Goal: Task Accomplishment & Management: Use online tool/utility

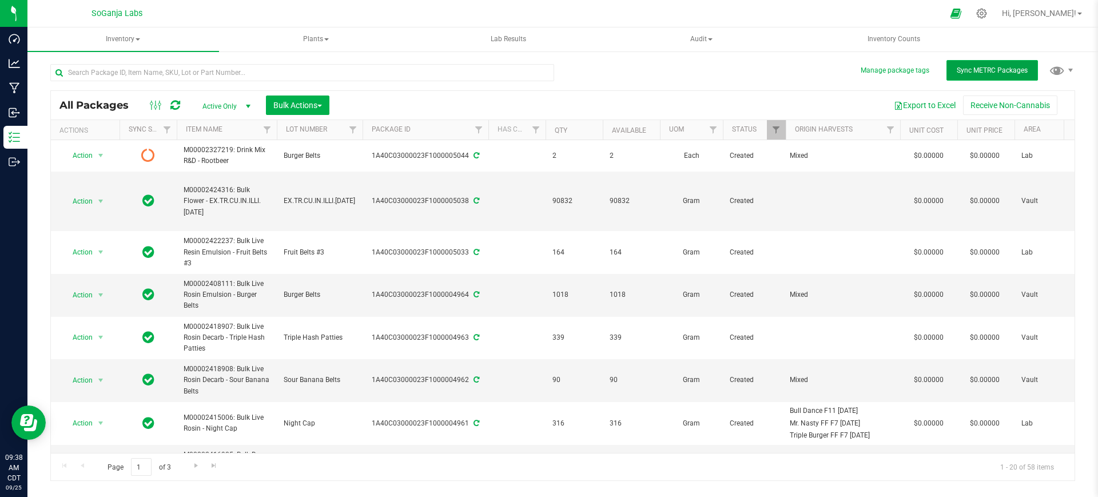
click at [1002, 67] on span "Sync METRC Packages" at bounding box center [992, 70] width 71 height 8
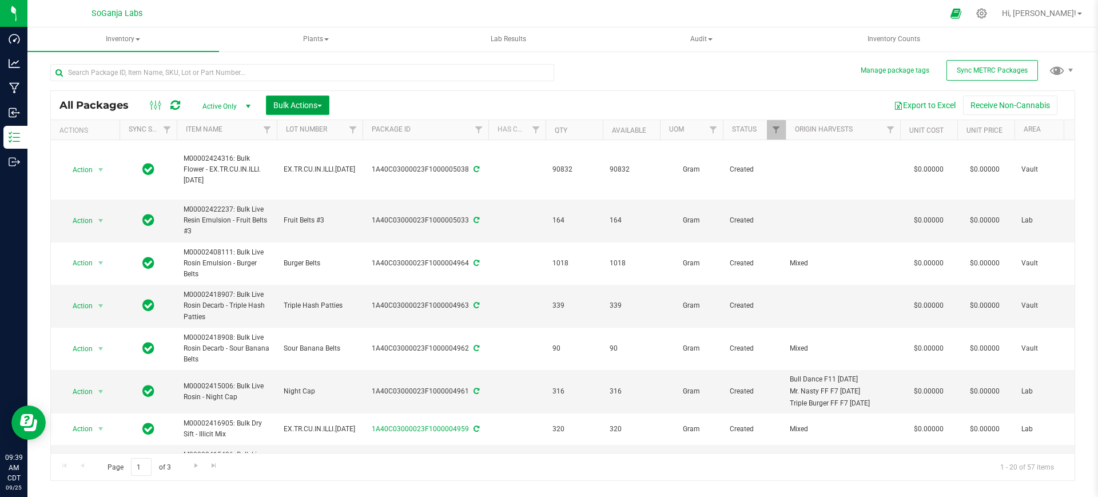
click at [283, 106] on span "Bulk Actions" at bounding box center [297, 105] width 49 height 9
click at [298, 126] on span "Add to manufacturing run" at bounding box center [316, 130] width 86 height 9
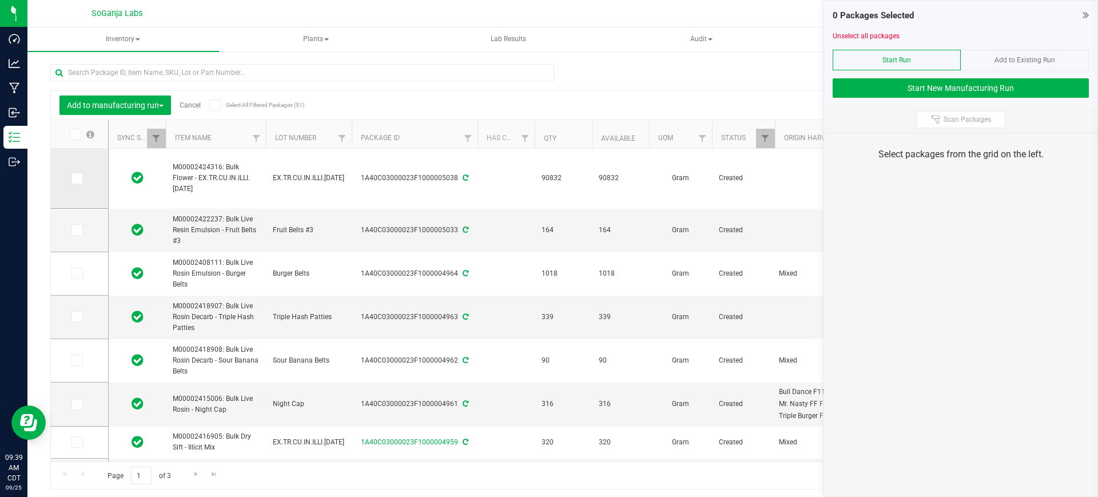
click at [79, 178] on icon at bounding box center [76, 178] width 7 height 0
click at [0, 0] on input "checkbox" at bounding box center [0, 0] width 0 height 0
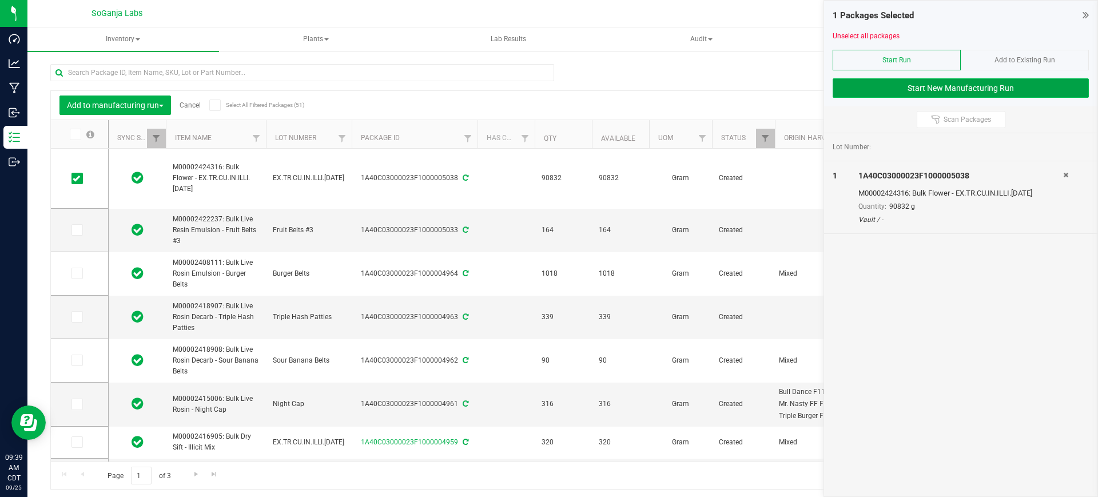
click at [908, 82] on button "Start New Manufacturing Run" at bounding box center [961, 87] width 256 height 19
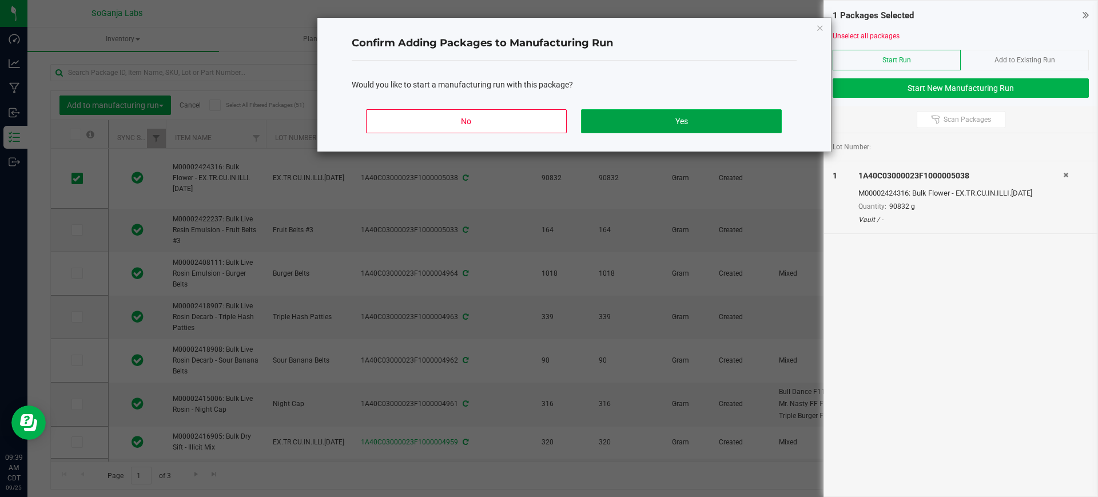
click at [748, 124] on button "Yes" at bounding box center [681, 121] width 200 height 24
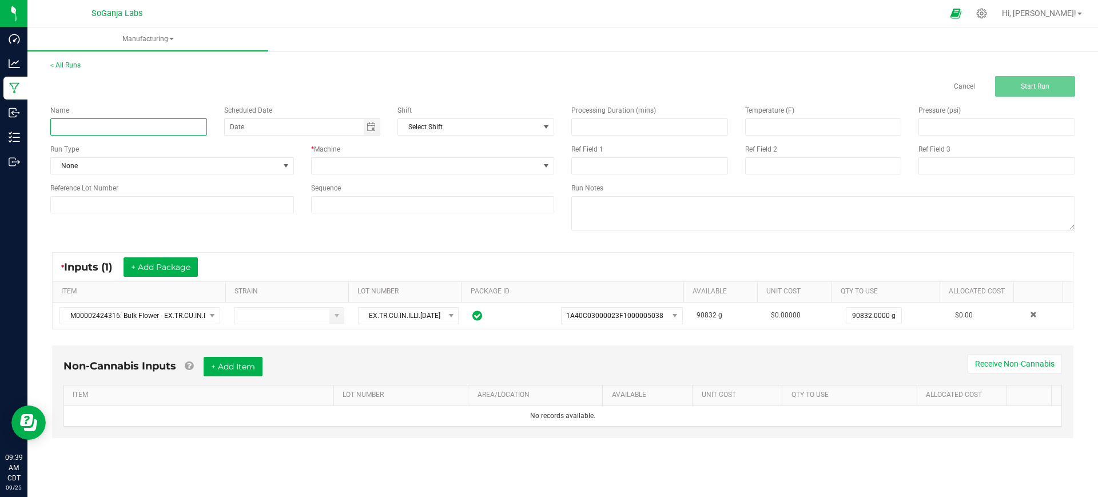
click at [146, 120] on input at bounding box center [128, 126] width 157 height 17
paste input "M00002416905: Bulk Dry Sift - Illicit Mix"
type input "M00002416905: Bulk Dry Sift - Illicit Mix"
click at [360, 157] on span at bounding box center [433, 165] width 244 height 17
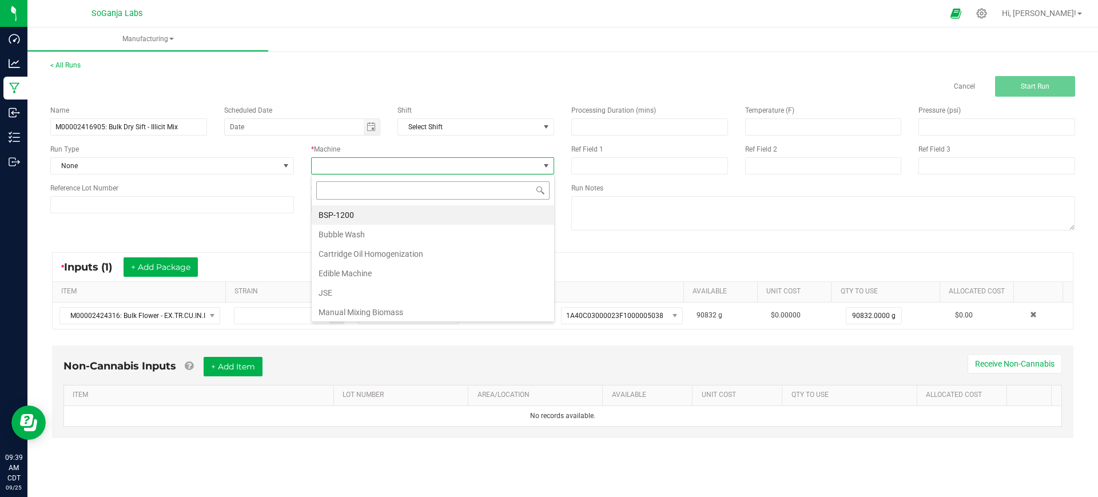
scroll to position [17, 243]
click at [344, 309] on li "Manual Mixing Biomass" at bounding box center [433, 312] width 242 height 19
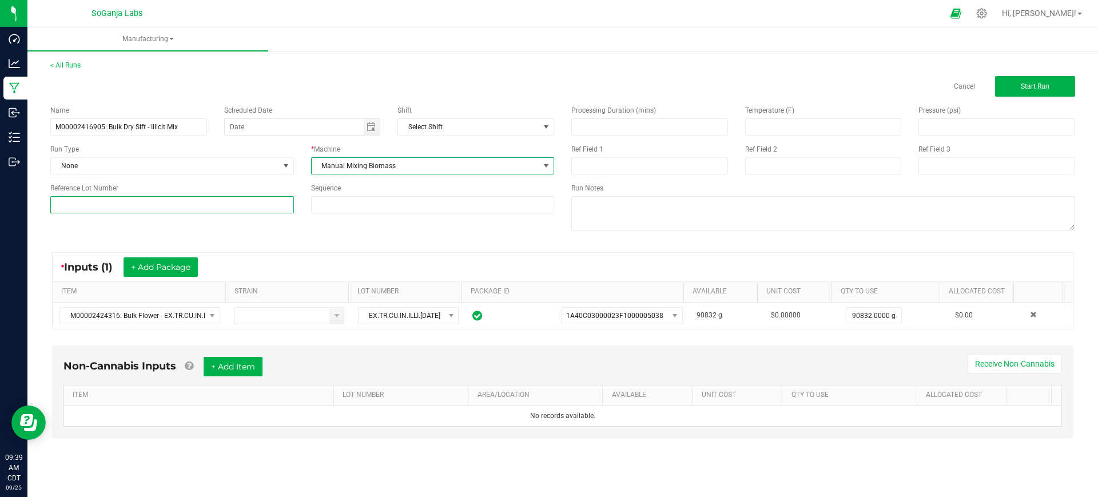
click at [227, 205] on input at bounding box center [172, 204] width 244 height 17
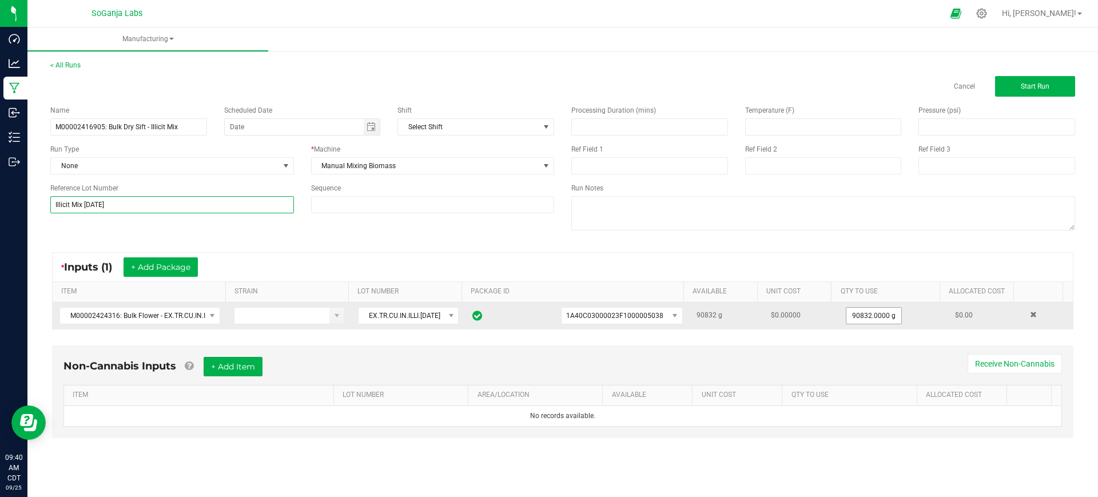
type input "Illicit Mix [DATE]"
click at [849, 312] on input "90832" at bounding box center [873, 316] width 55 height 16
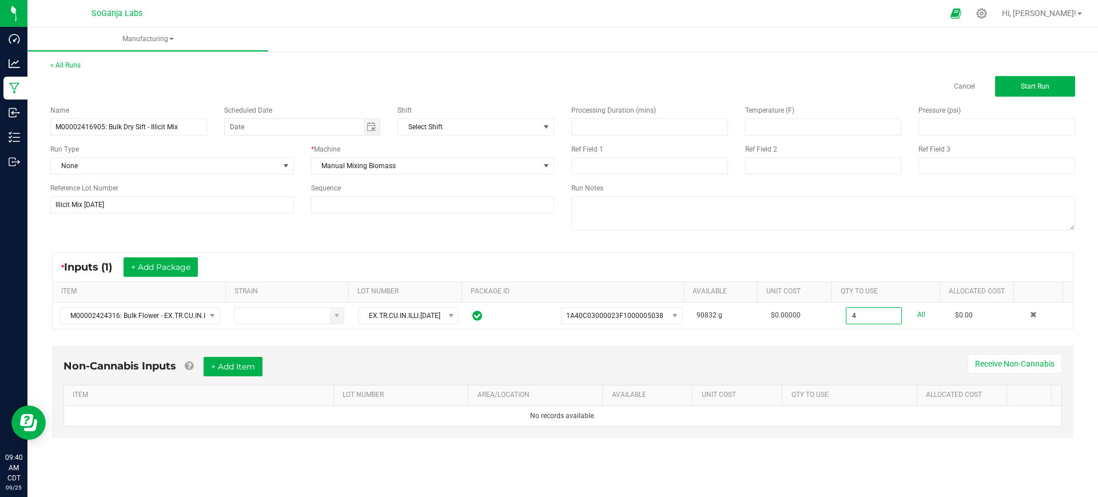
type input "4.0000 g"
click at [857, 353] on div "Non-Cannabis Inputs + Add Item Receive Non-Cannabis ITEM LOT NUMBER AREA/LOCATI…" at bounding box center [562, 391] width 1021 height 93
click at [1039, 92] on button "Start Run" at bounding box center [1035, 86] width 80 height 21
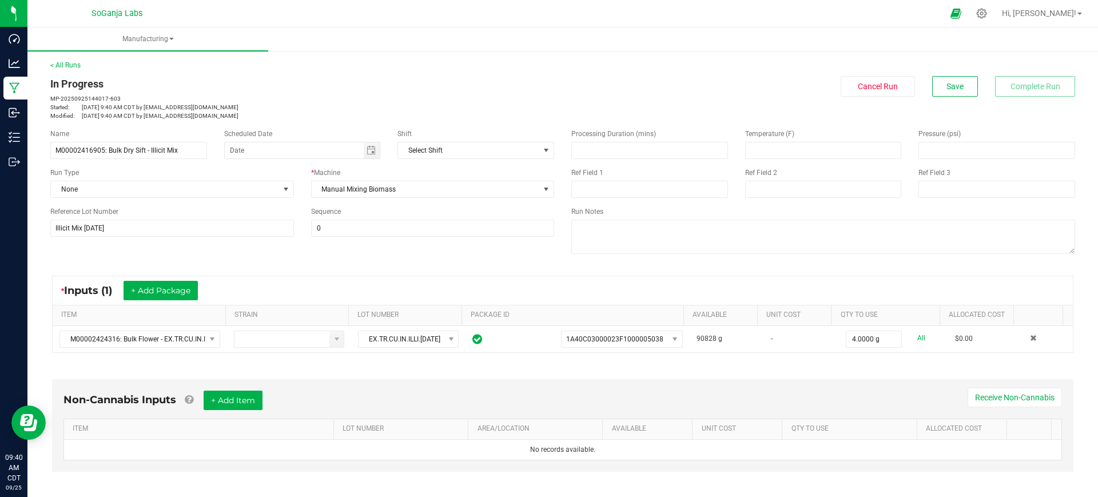
scroll to position [208, 0]
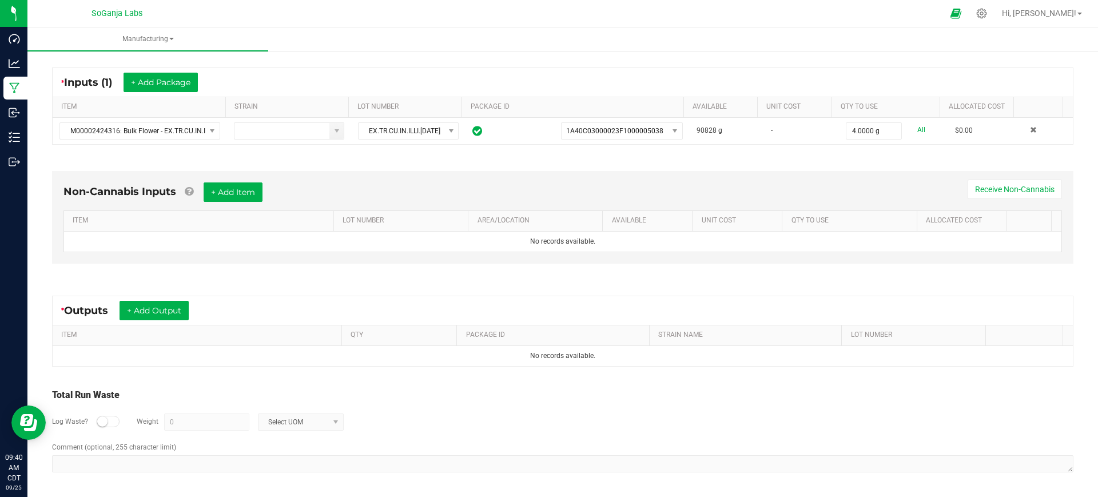
click at [159, 296] on div "* Outputs + Add Output" at bounding box center [563, 310] width 1020 height 29
click at [158, 311] on button "+ Add Output" at bounding box center [154, 310] width 69 height 19
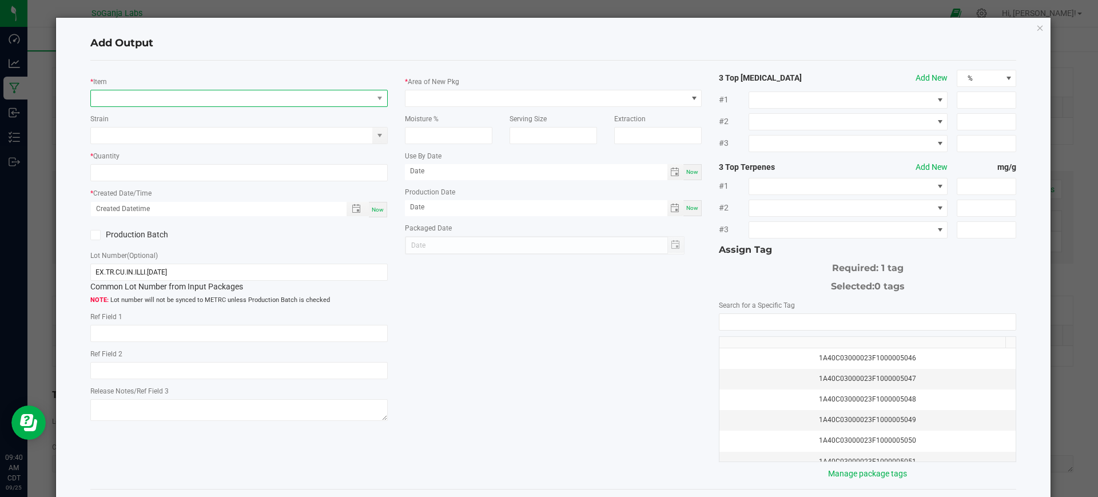
click at [221, 97] on span "NO DATA FOUND" at bounding box center [232, 98] width 282 height 16
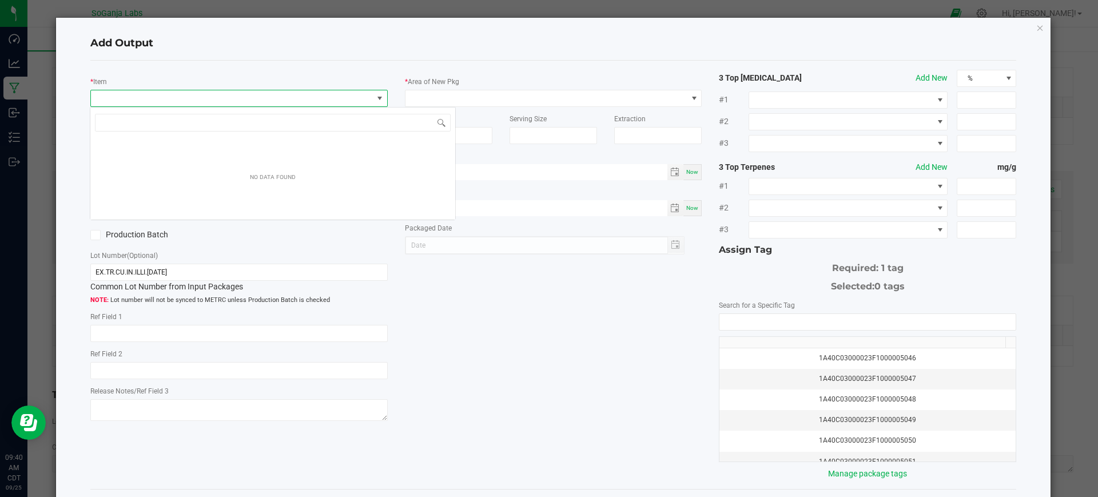
scroll to position [17, 294]
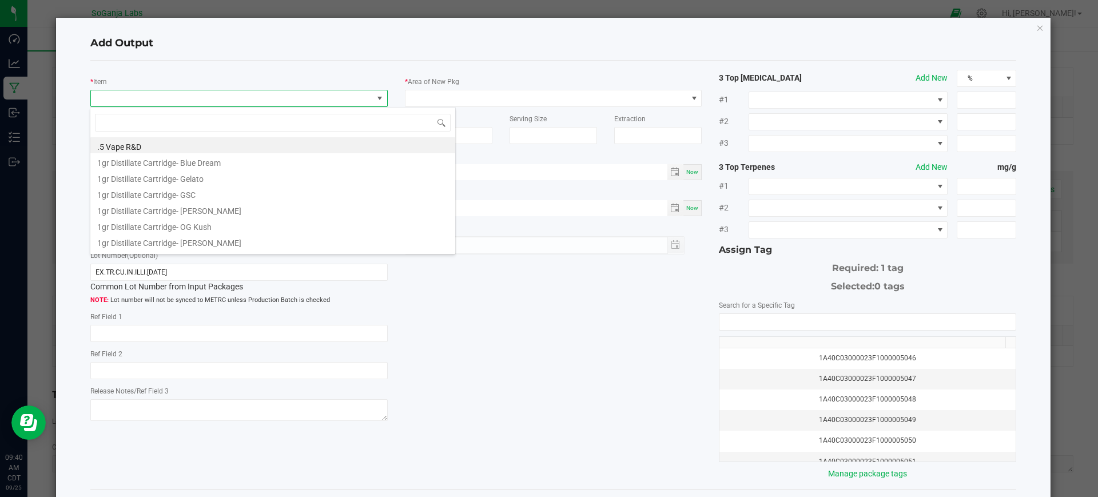
type input "M00002416905: Bulk Dry Sift - Illicit Mix"
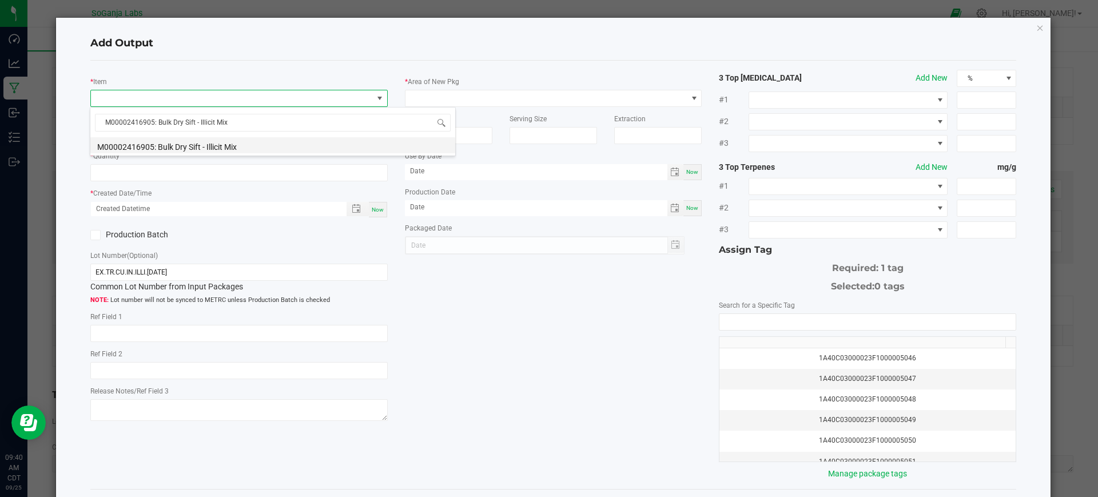
click at [248, 146] on li "M00002416905: Bulk Dry Sift - Illicit Mix" at bounding box center [272, 145] width 365 height 16
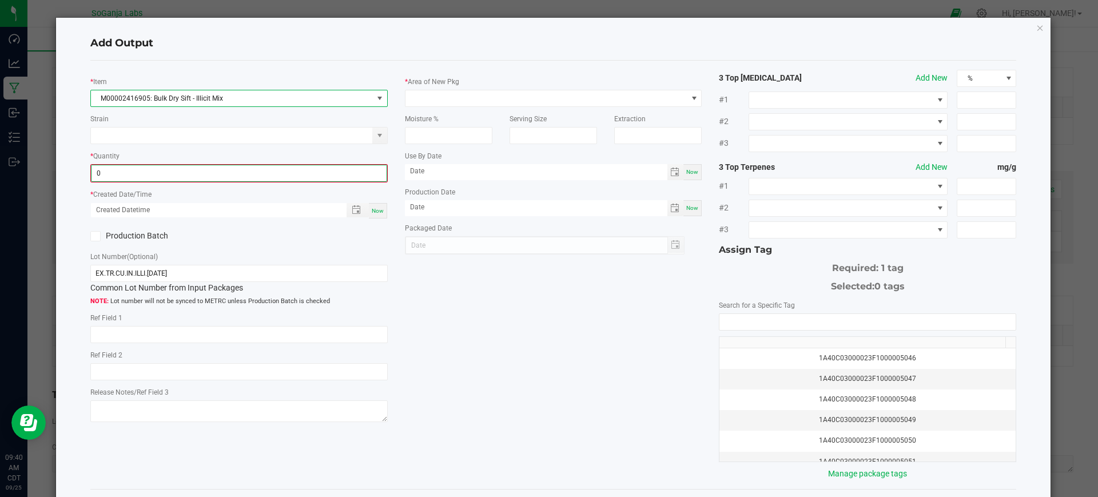
click at [227, 170] on input "0" at bounding box center [238, 173] width 295 height 16
type input "4.0000 g"
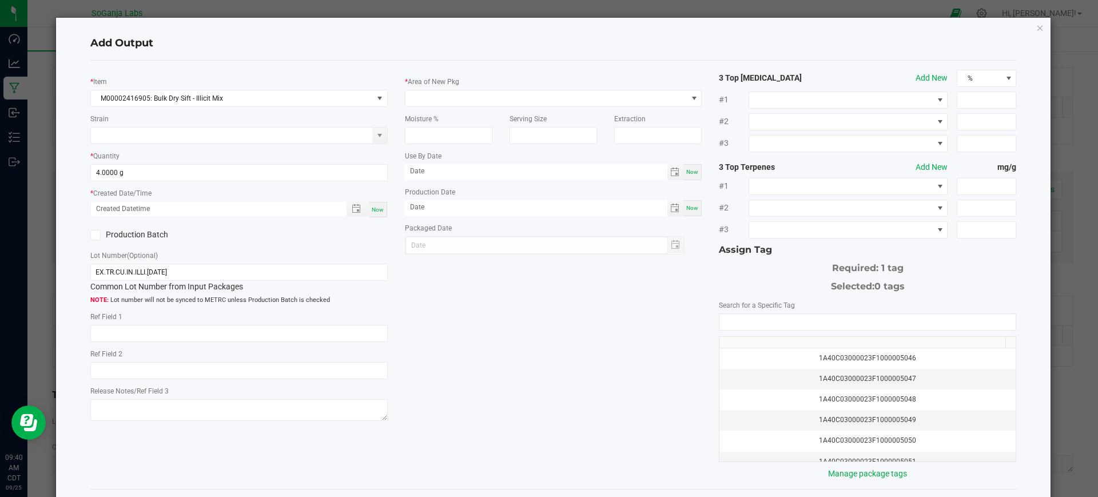
click at [381, 205] on div "Now" at bounding box center [378, 209] width 18 height 15
type input "[DATE] 9:40 AM"
type input "[DATE]"
drag, startPoint x: 170, startPoint y: 269, endPoint x: 6, endPoint y: 237, distance: 167.1
click at [6, 237] on ngb-modal-window "Add Output * Item M00002416905: Bulk Dry Sift - Illicit Mix Strain * Quantity 4…" at bounding box center [553, 248] width 1107 height 497
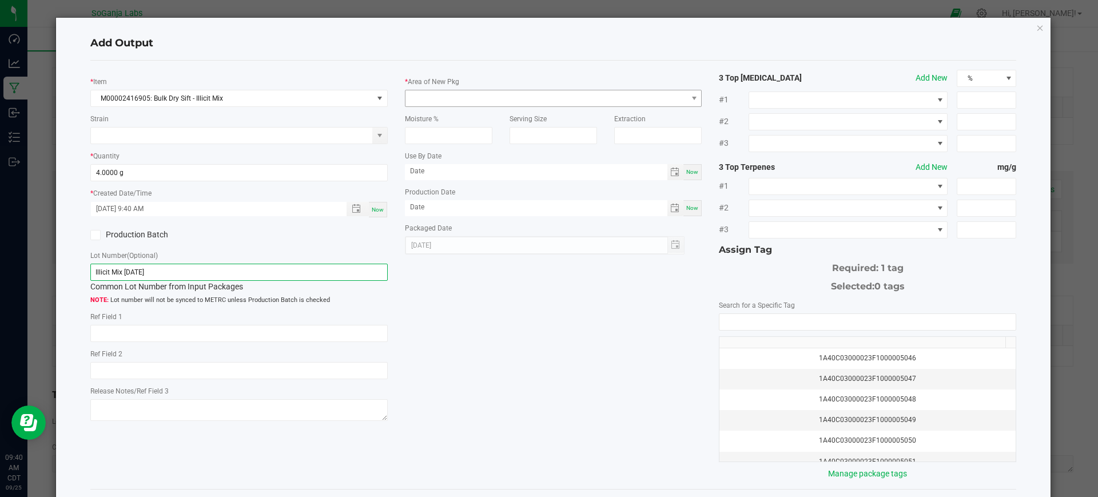
type input "Illicit Mix [DATE]"
click at [420, 105] on span at bounding box center [546, 98] width 282 height 16
click at [441, 145] on li "Lab" at bounding box center [547, 146] width 293 height 19
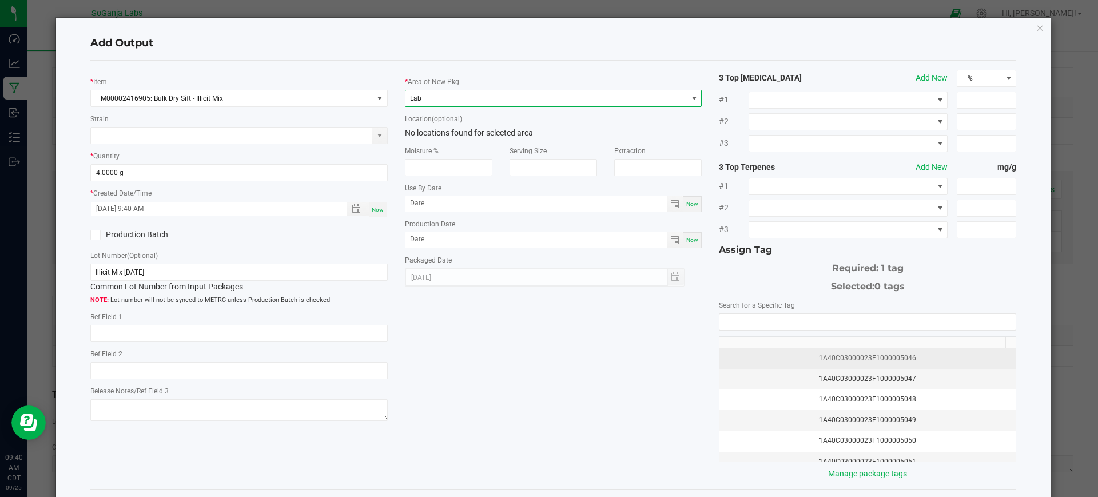
click at [831, 356] on div "1A40C03000023F1000005046" at bounding box center [867, 358] width 282 height 11
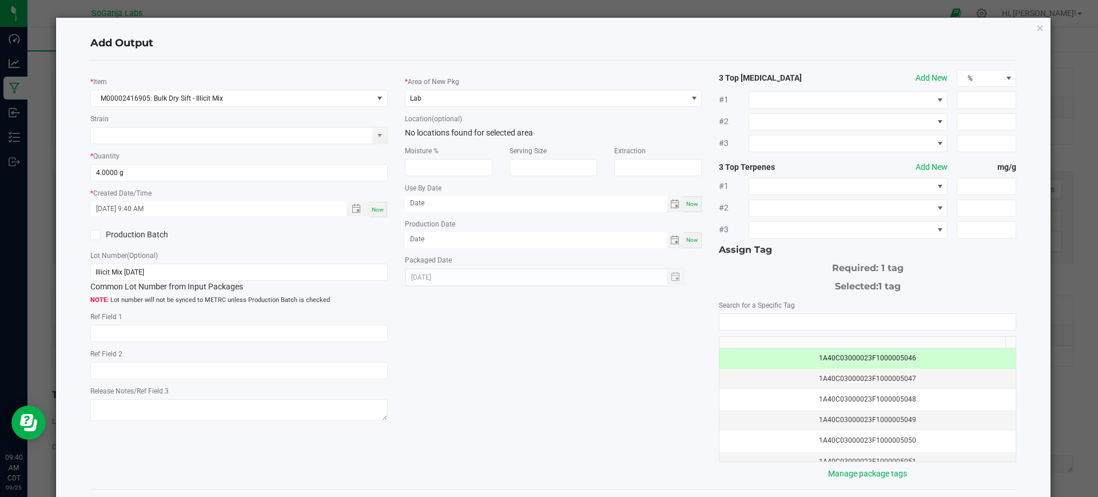
scroll to position [49, 0]
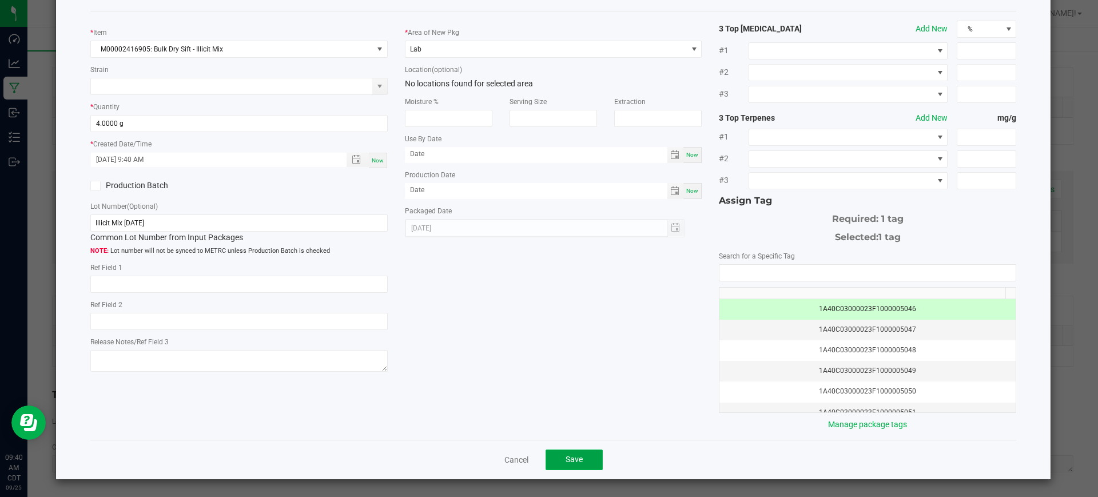
click at [570, 450] on button "Save" at bounding box center [574, 459] width 57 height 21
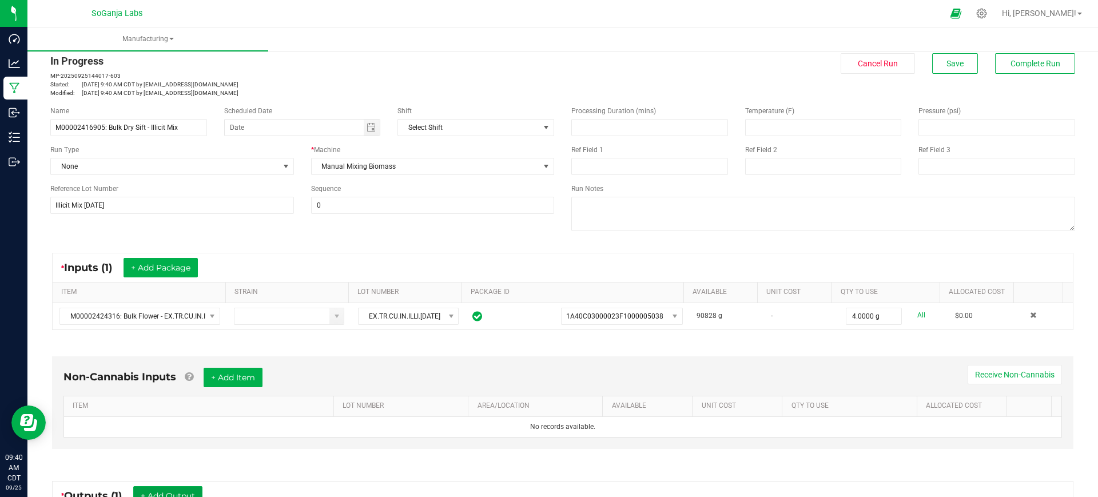
scroll to position [0, 0]
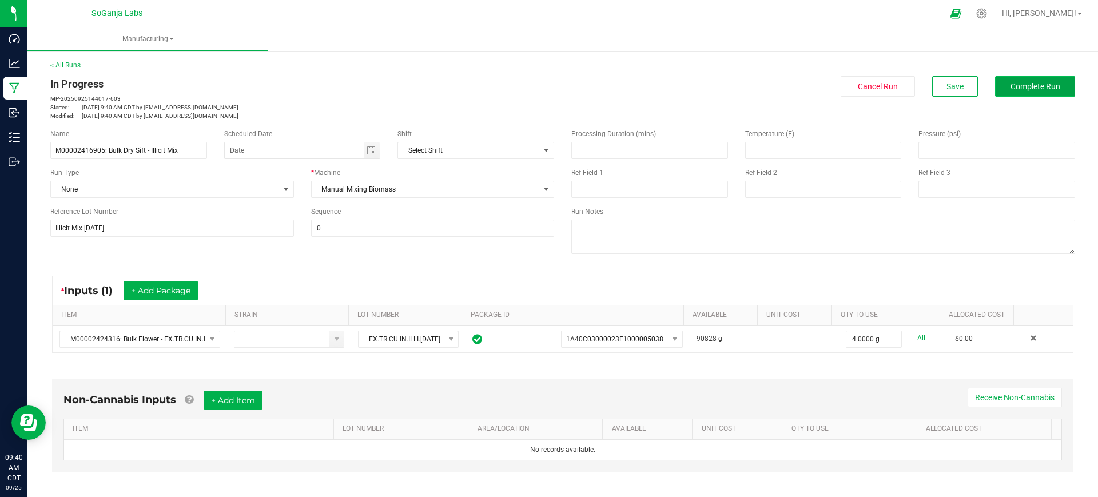
click at [1029, 90] on span "Complete Run" at bounding box center [1035, 86] width 50 height 9
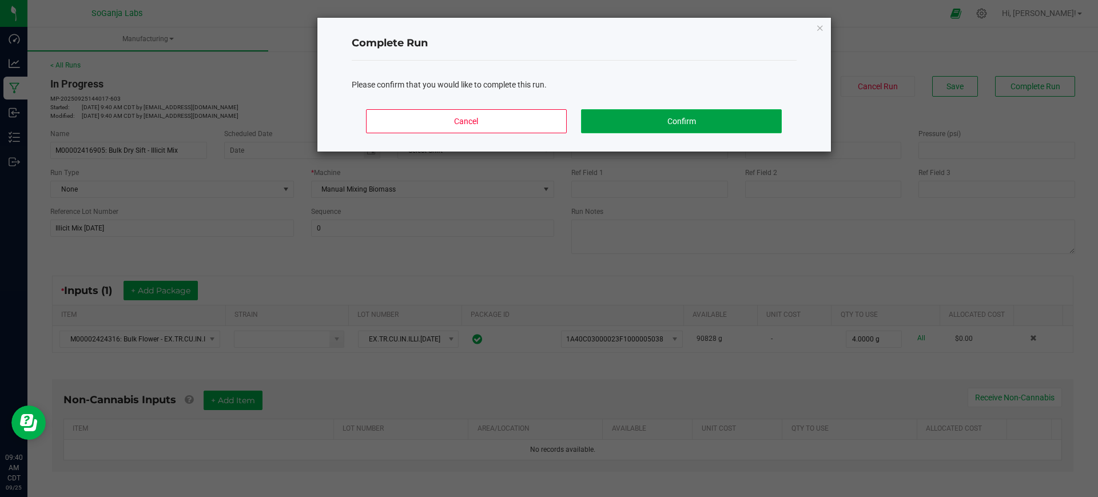
click at [753, 121] on button "Confirm" at bounding box center [681, 121] width 200 height 24
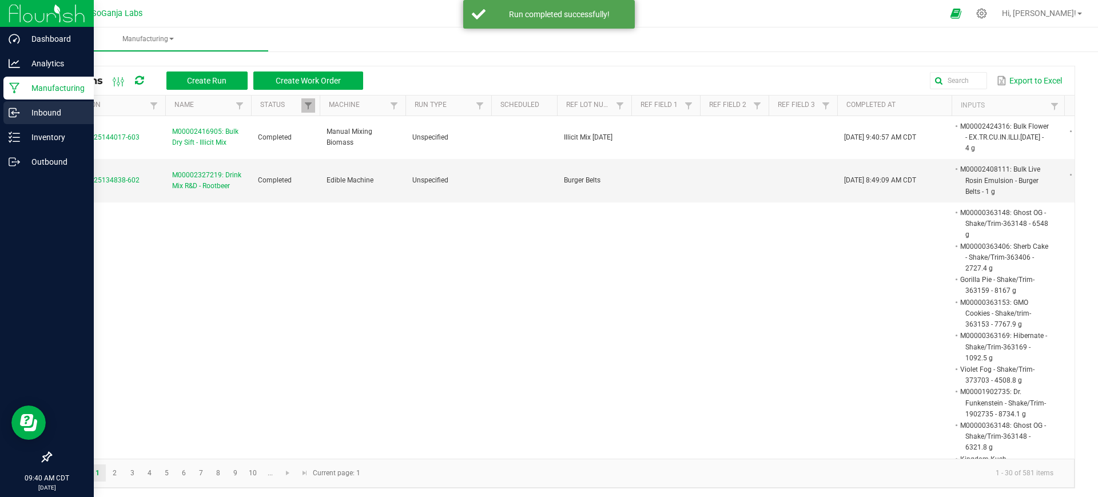
click at [61, 124] on div "Inbound" at bounding box center [48, 112] width 90 height 23
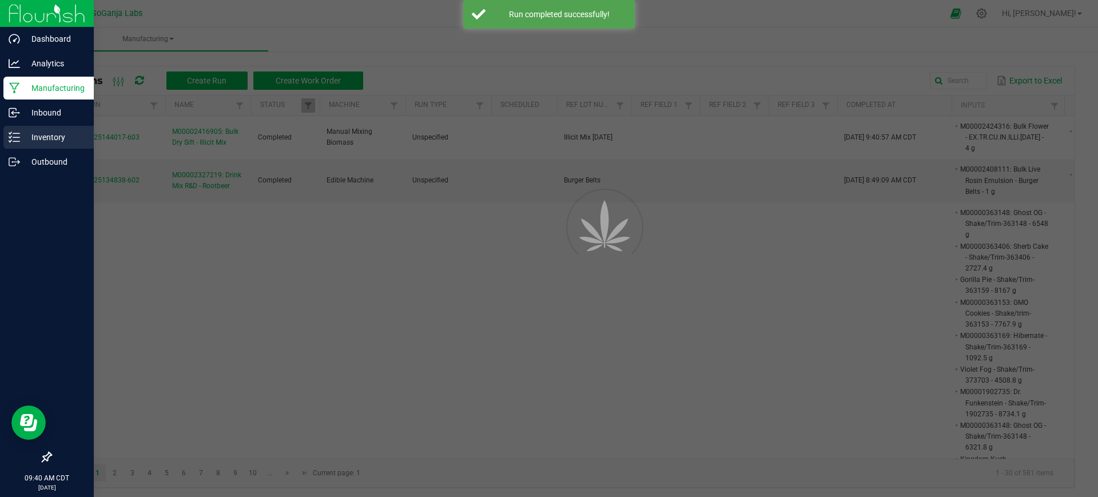
click at [61, 133] on p "Inventory" at bounding box center [54, 137] width 69 height 14
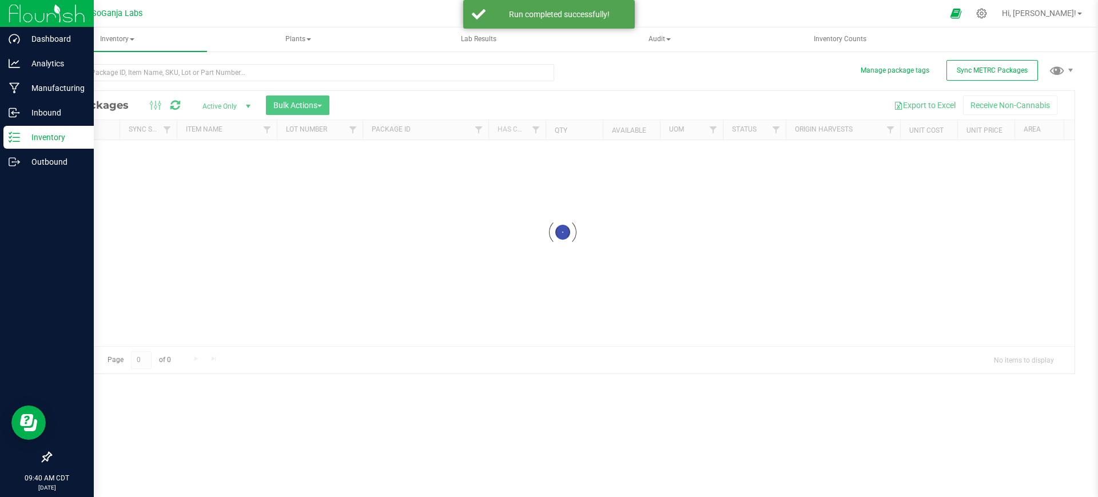
click at [61, 133] on p "Inventory" at bounding box center [54, 137] width 69 height 14
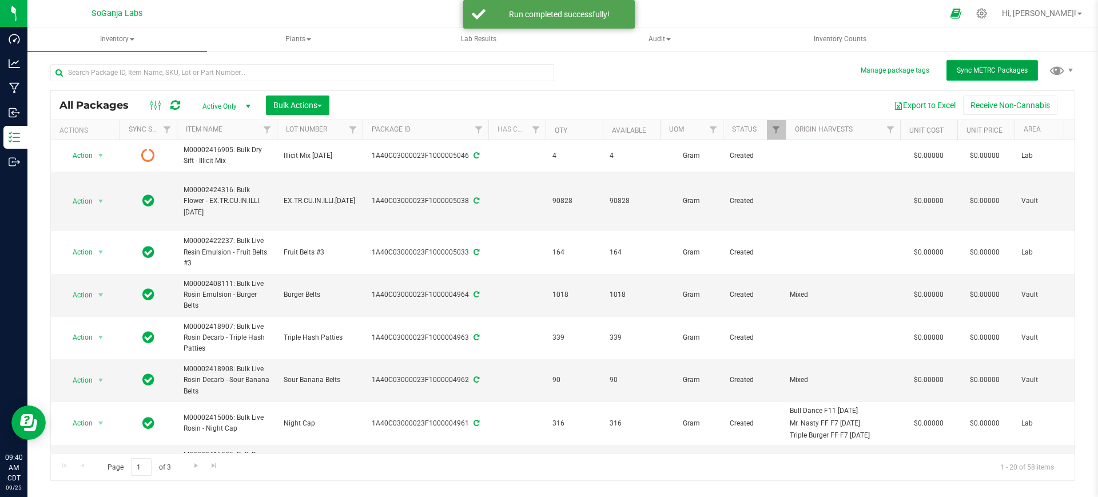
click at [1008, 63] on button "Sync METRC Packages" at bounding box center [991, 70] width 91 height 21
